Goal: Transaction & Acquisition: Purchase product/service

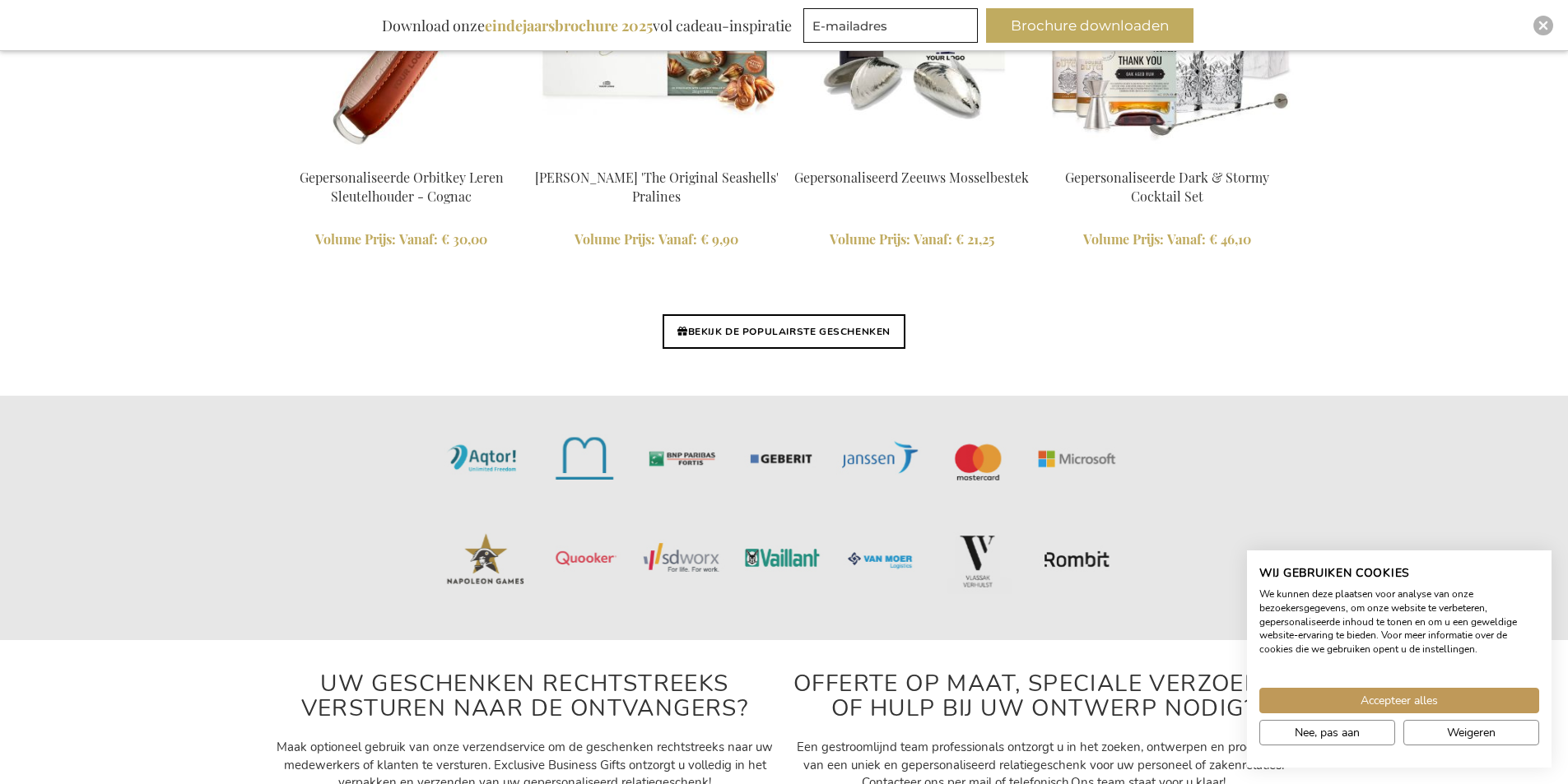
scroll to position [4084, 0]
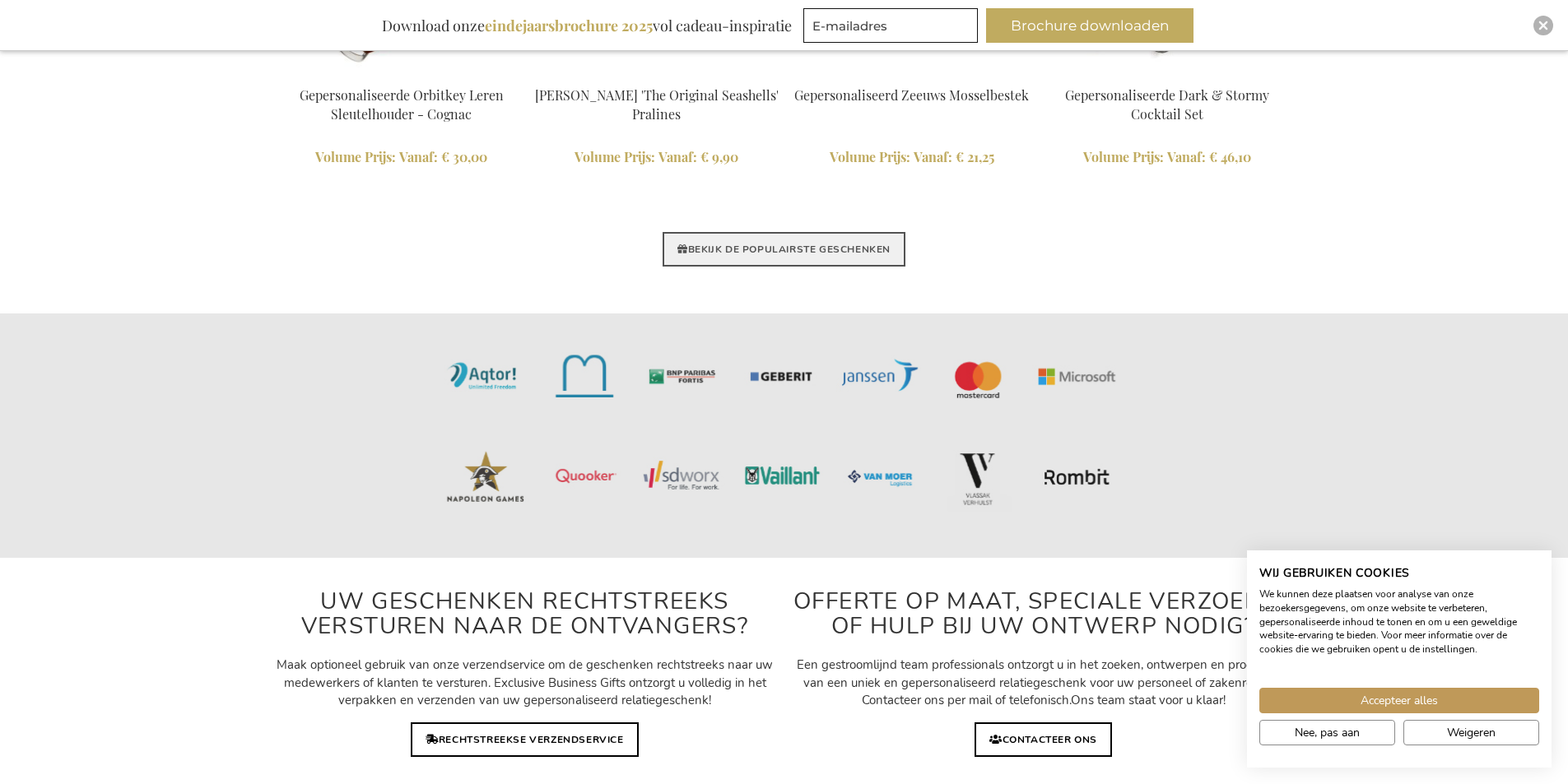
click at [739, 255] on link "BEKIJK DE POPULAIRSTE GESCHENKEN" at bounding box center [784, 249] width 243 height 35
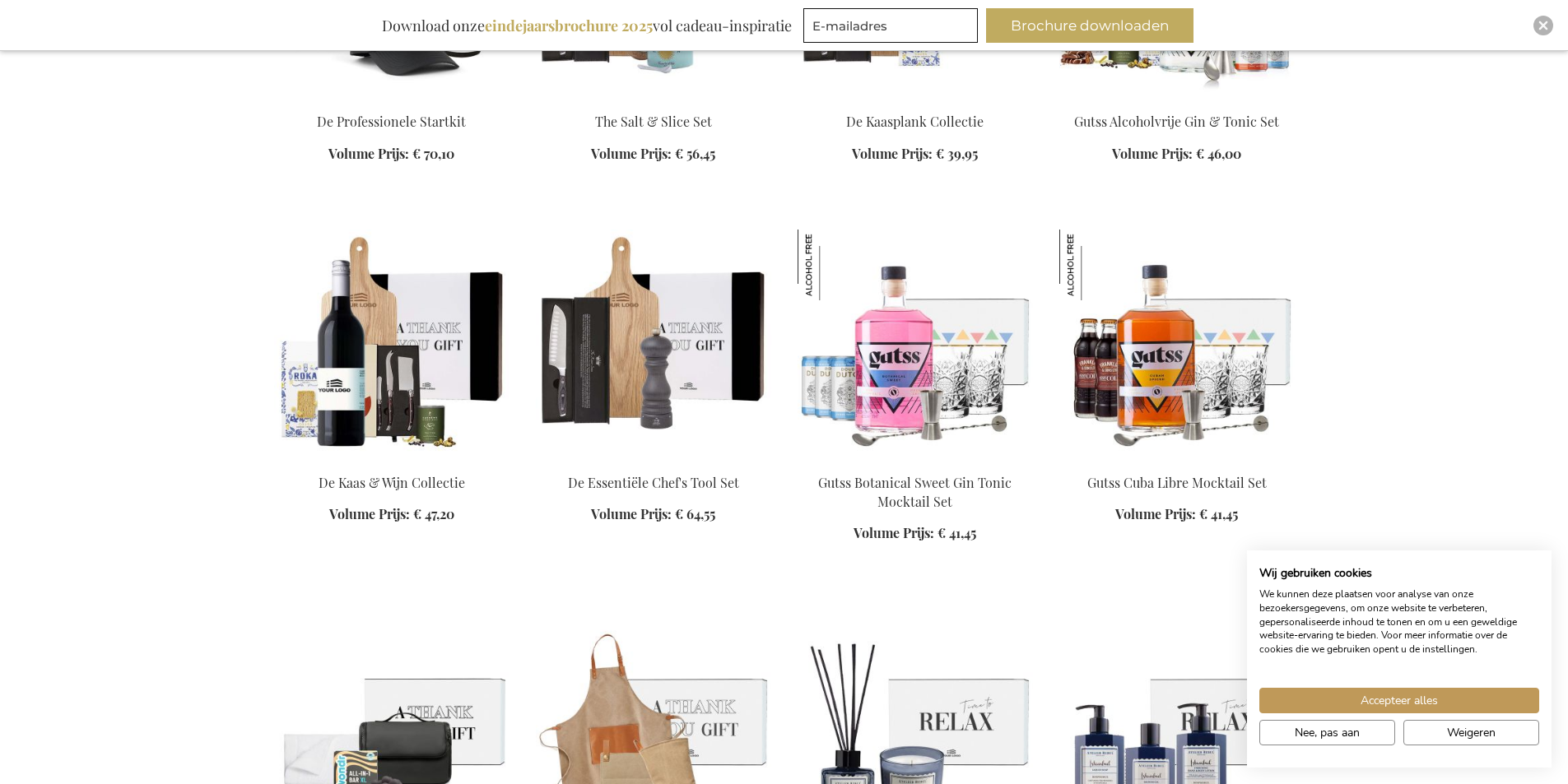
scroll to position [4197, 0]
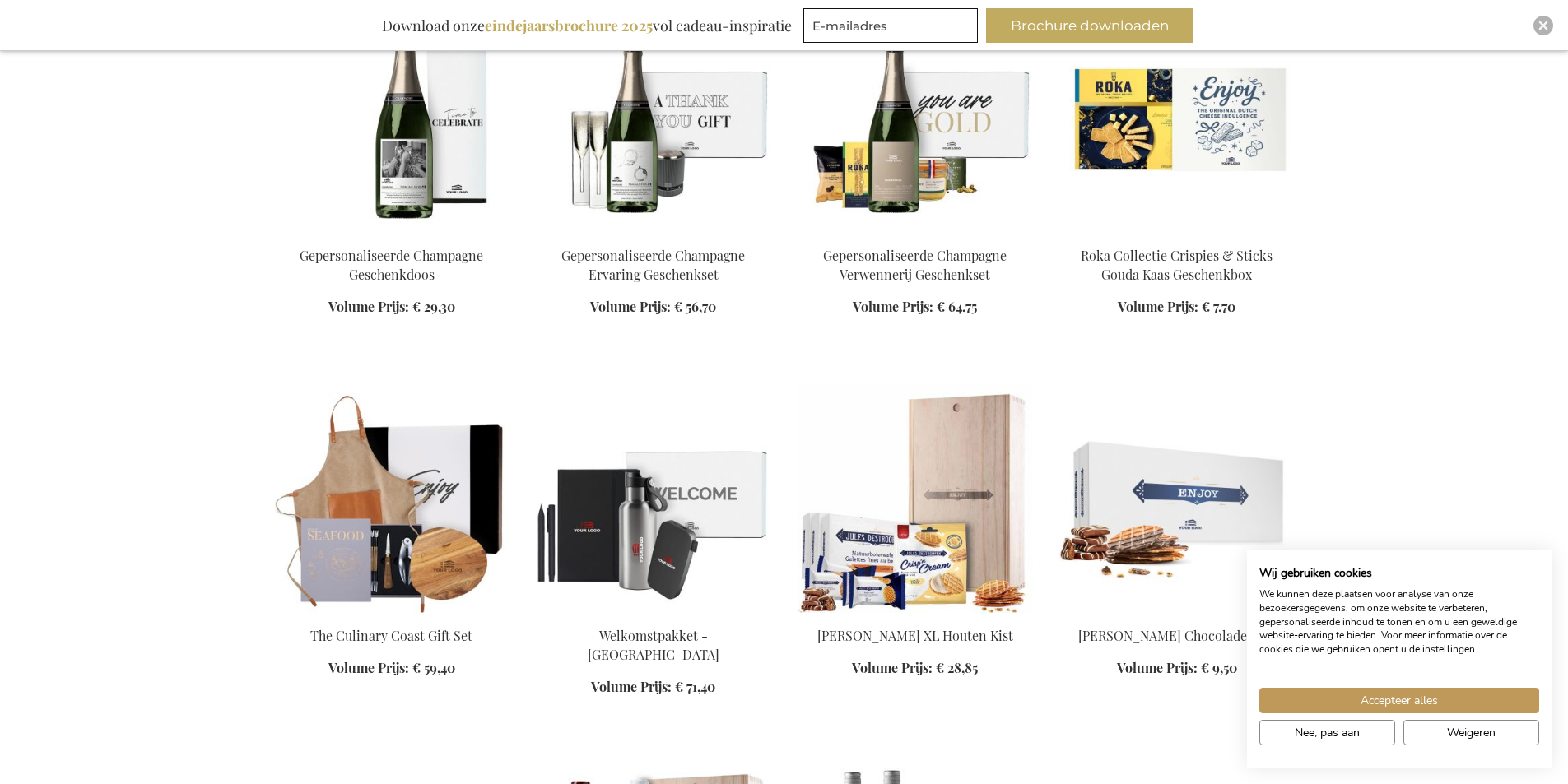
scroll to position [5844, 0]
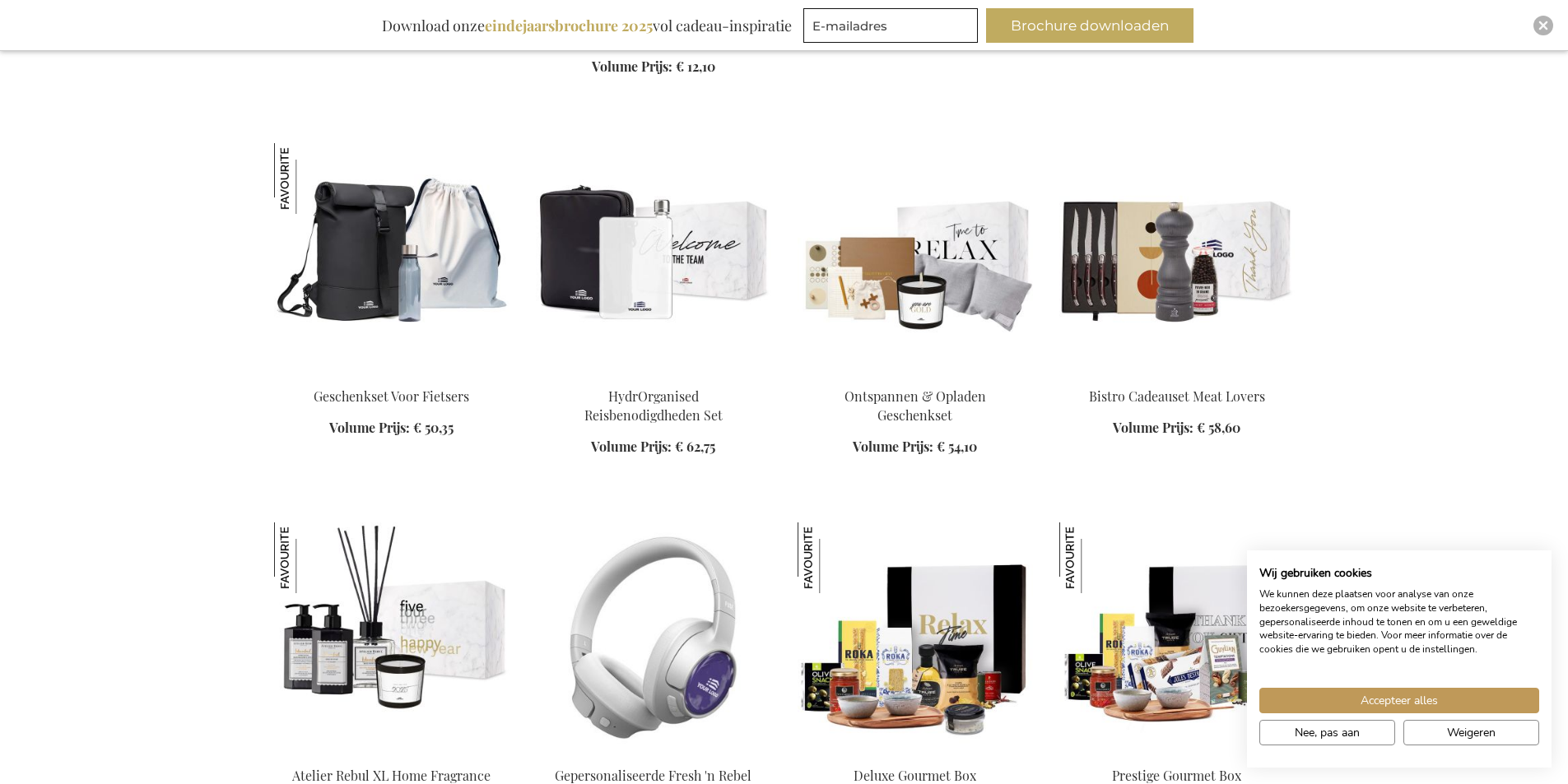
scroll to position [7325, 0]
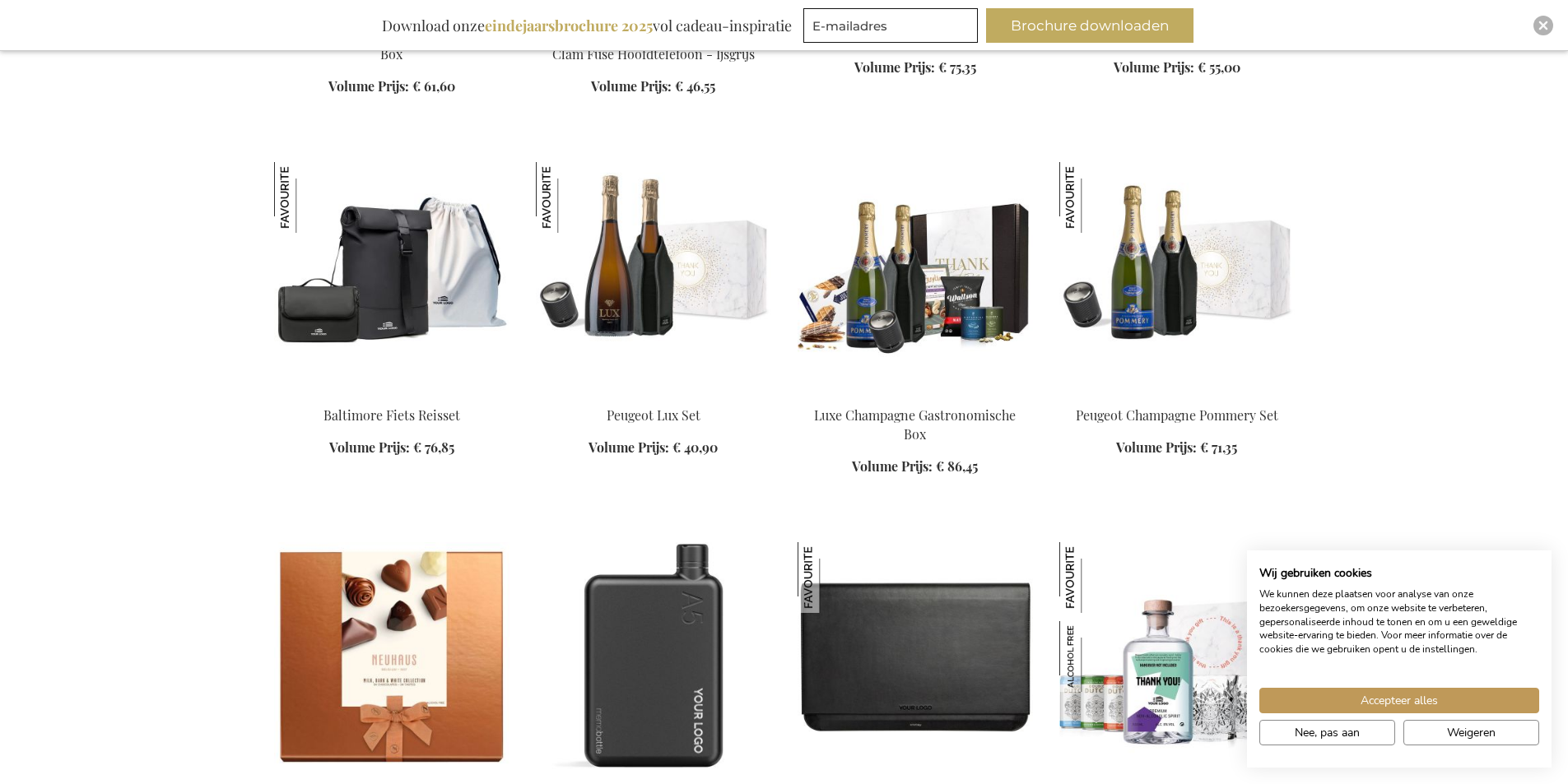
scroll to position [7901, 0]
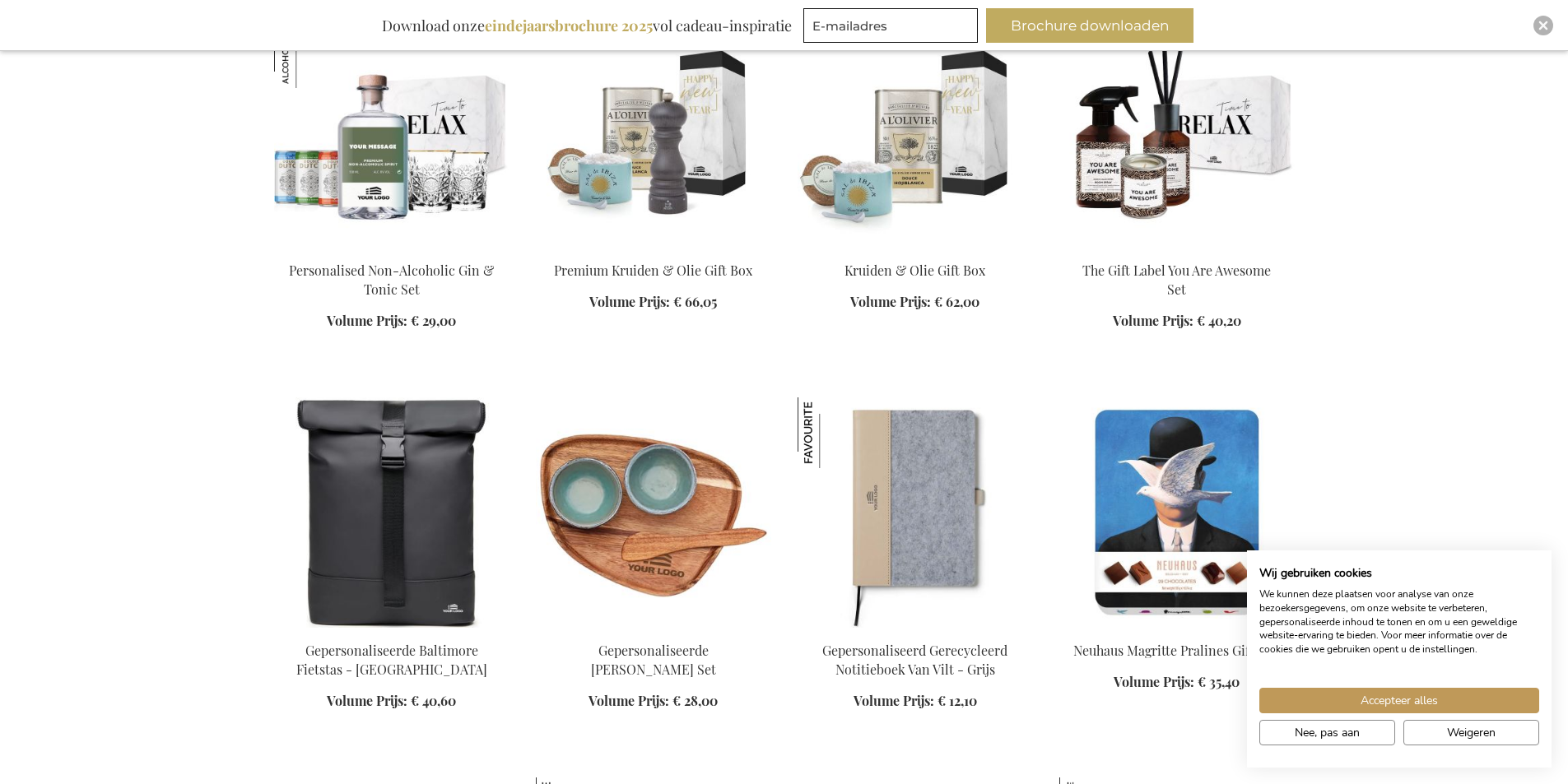
scroll to position [8724, 0]
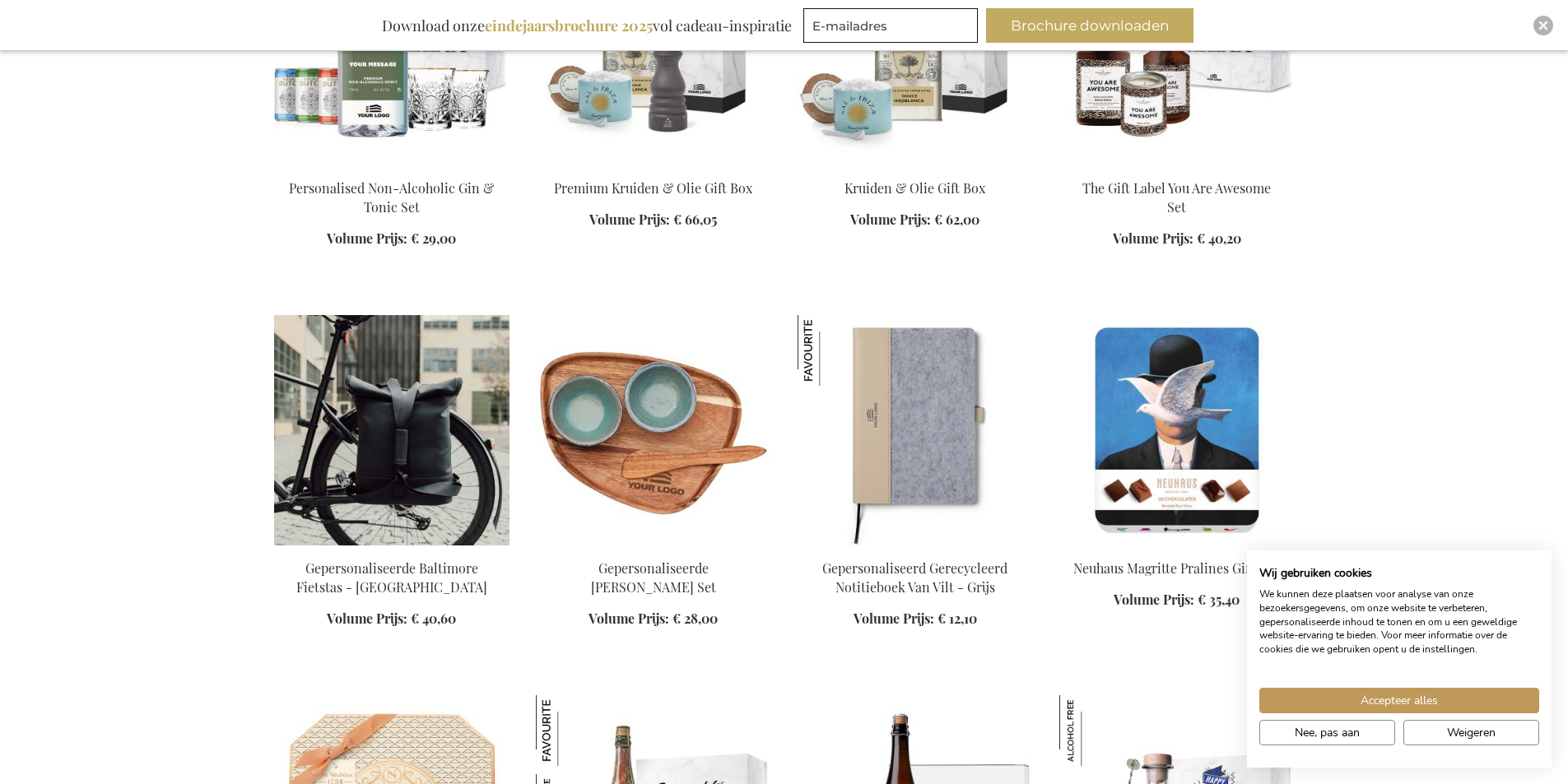
click at [367, 395] on img at bounding box center [391, 431] width 235 height 231
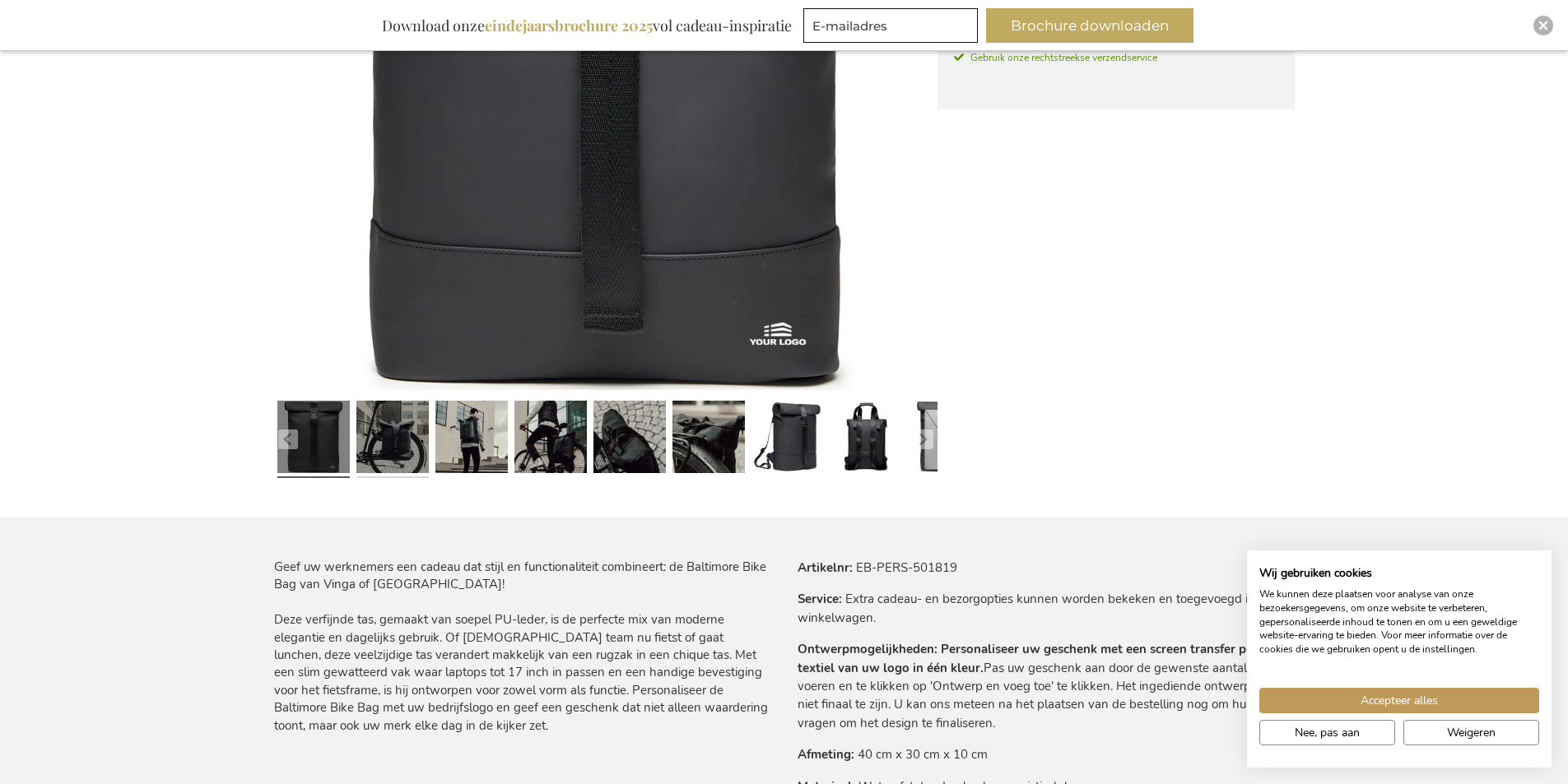
click at [382, 458] on link at bounding box center [392, 440] width 72 height 91
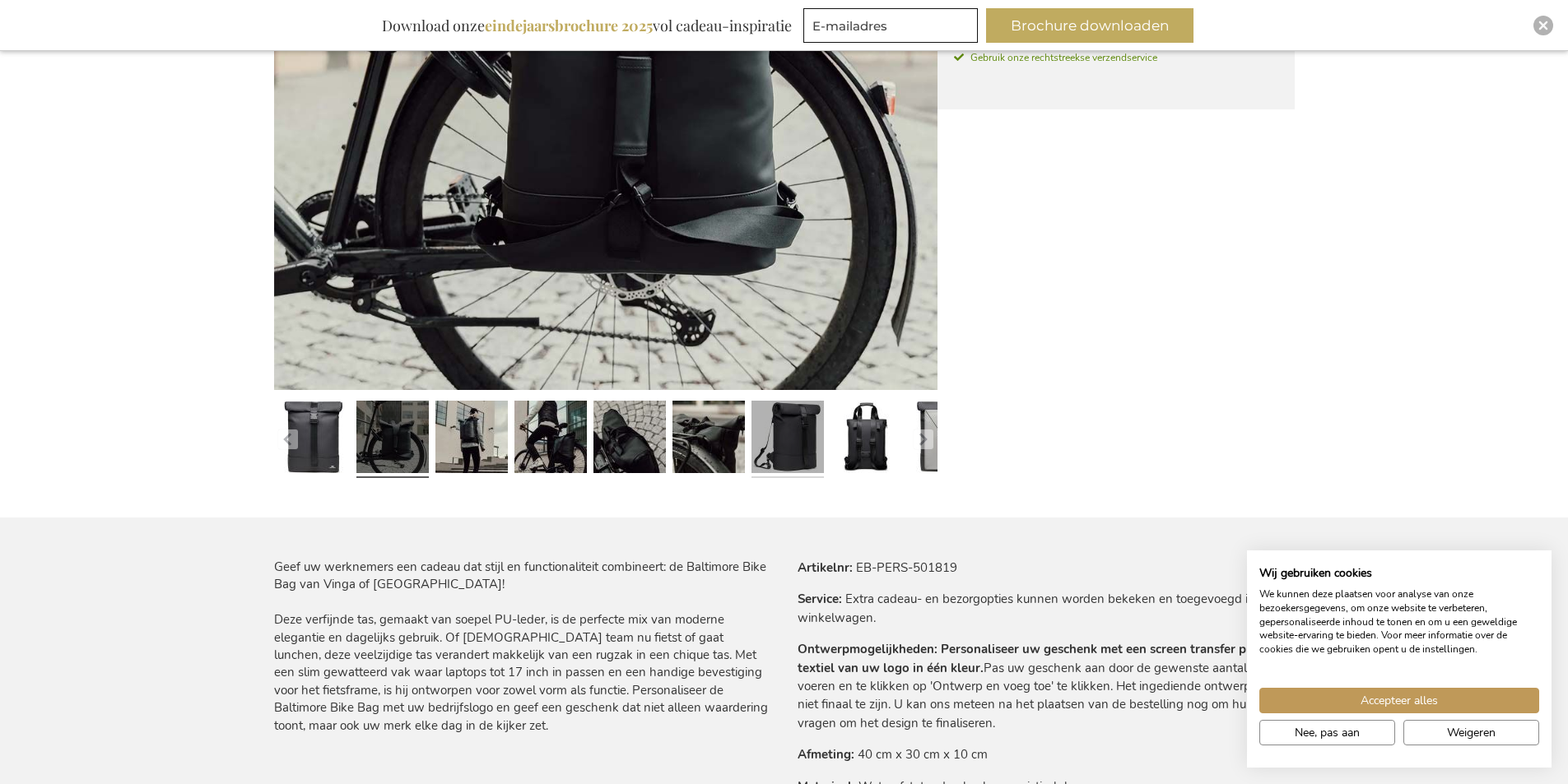
click at [794, 425] on link at bounding box center [787, 440] width 72 height 91
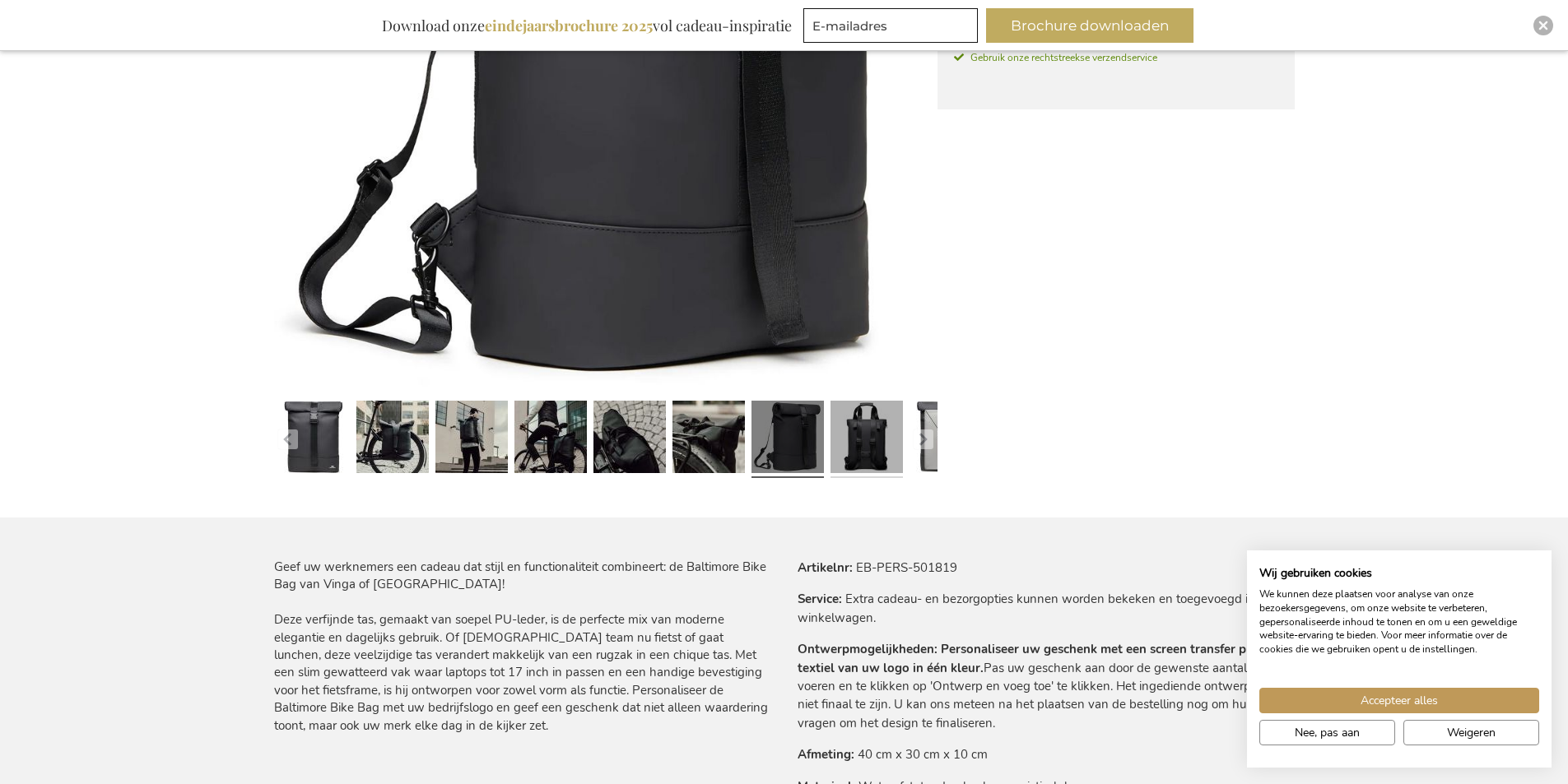
click at [848, 431] on link at bounding box center [866, 440] width 72 height 91
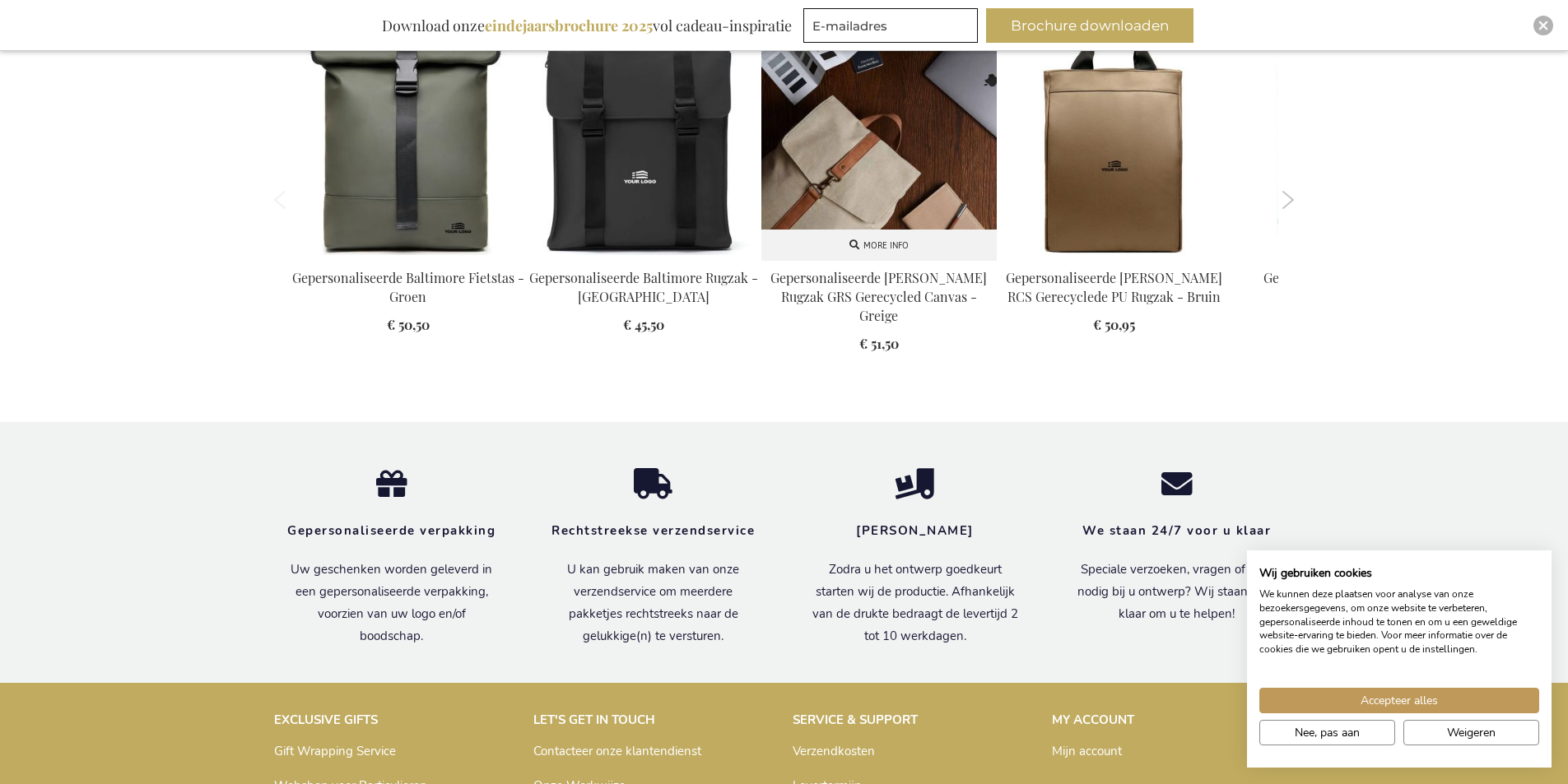
scroll to position [2304, 0]
